Goal: Browse casually

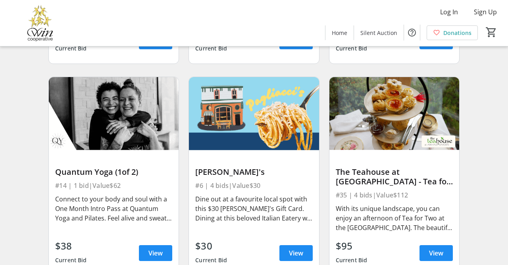
scroll to position [908, 0]
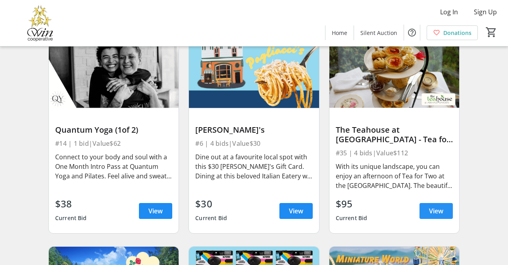
click at [432, 208] on span "View" at bounding box center [436, 211] width 14 height 10
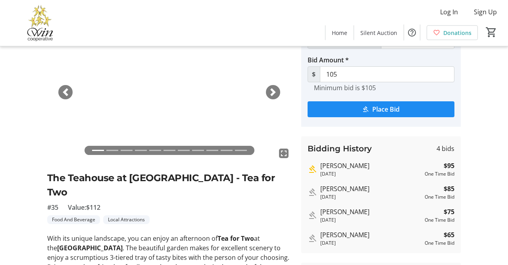
scroll to position [83, 0]
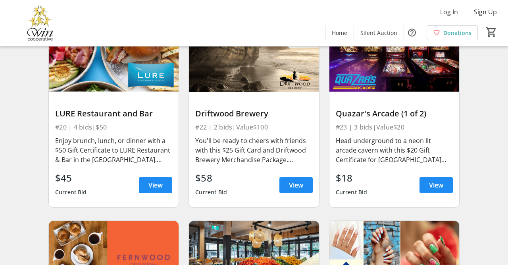
scroll to position [2186, 0]
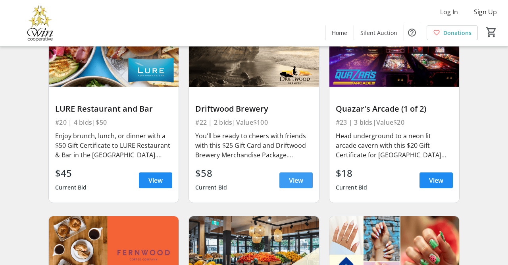
click at [292, 177] on span "View" at bounding box center [296, 180] width 14 height 10
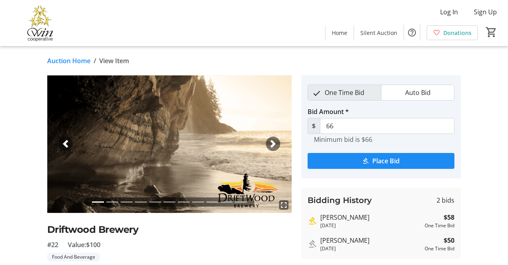
scroll to position [41, 0]
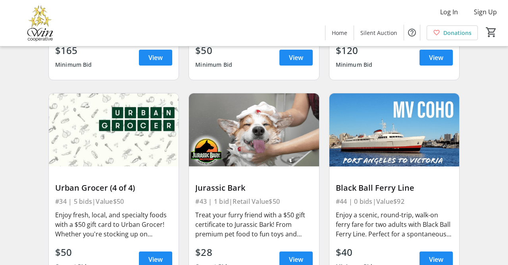
scroll to position [3589, 0]
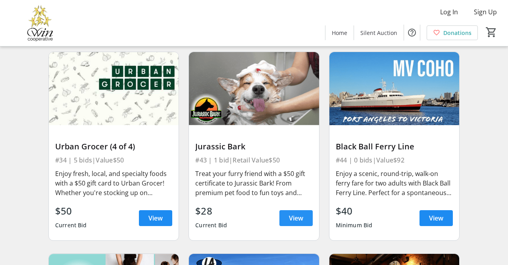
click at [289, 213] on span "View" at bounding box center [296, 218] width 14 height 10
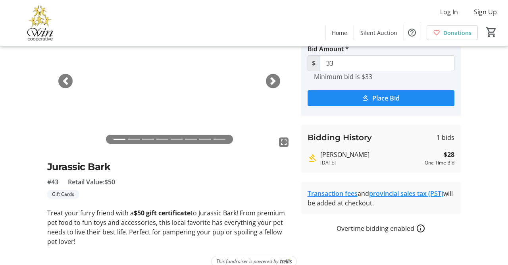
scroll to position [73, 0]
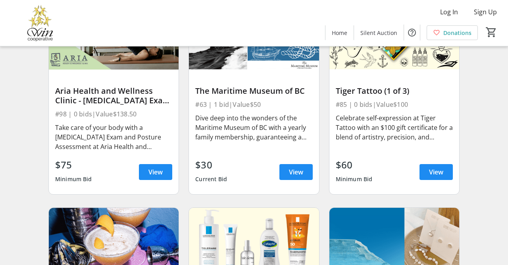
scroll to position [4455, 0]
